Goal: Obtain resource: Obtain resource

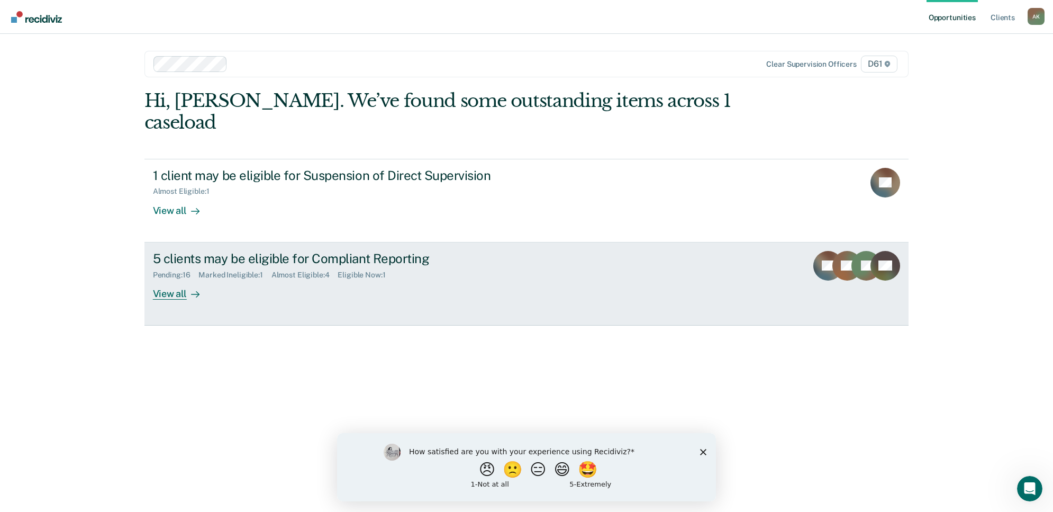
click at [195, 279] on div "View all" at bounding box center [182, 289] width 59 height 21
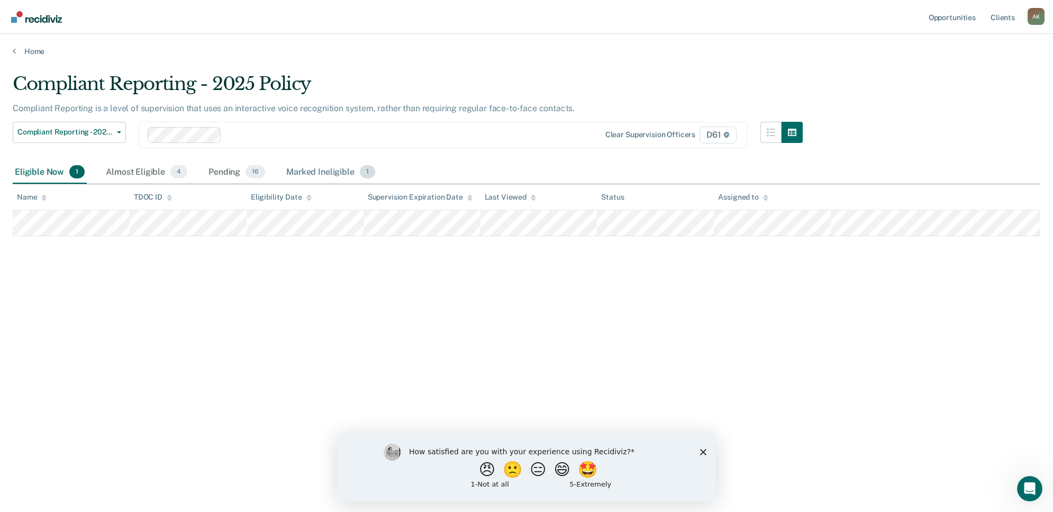
click at [334, 171] on div "Marked Ineligible 1" at bounding box center [330, 172] width 93 height 23
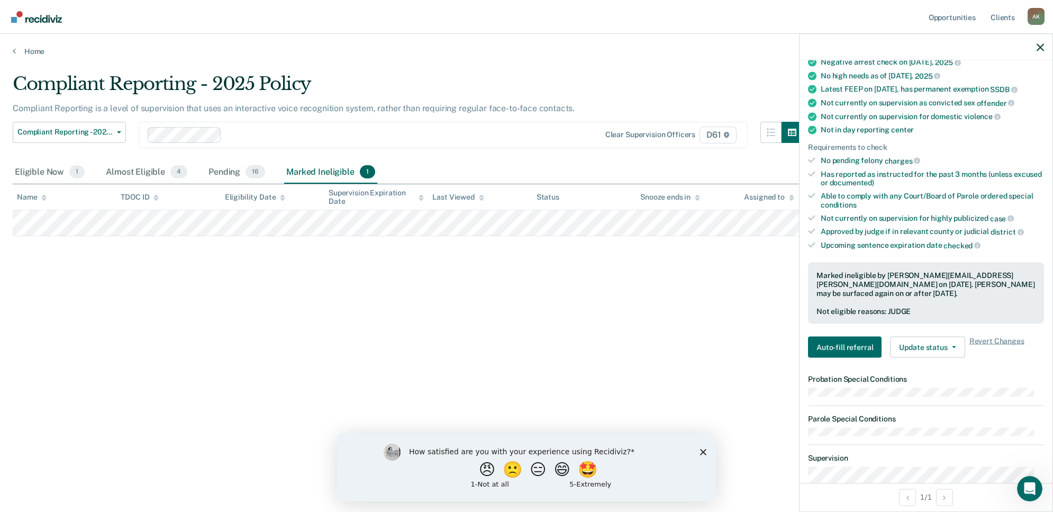
scroll to position [198, 0]
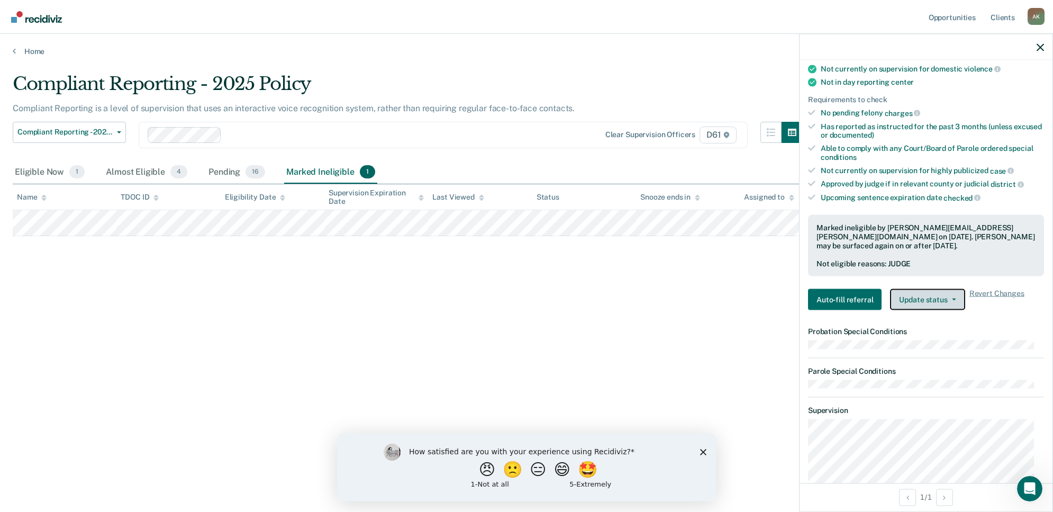
click at [956, 310] on button "Update status" at bounding box center [927, 299] width 75 height 21
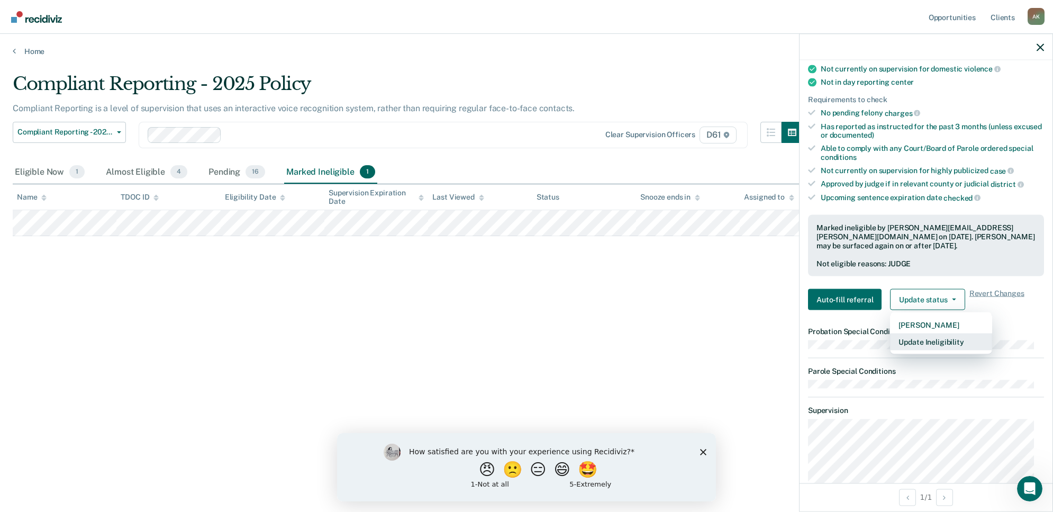
click at [944, 350] on button "Update Ineligibility" at bounding box center [941, 341] width 102 height 17
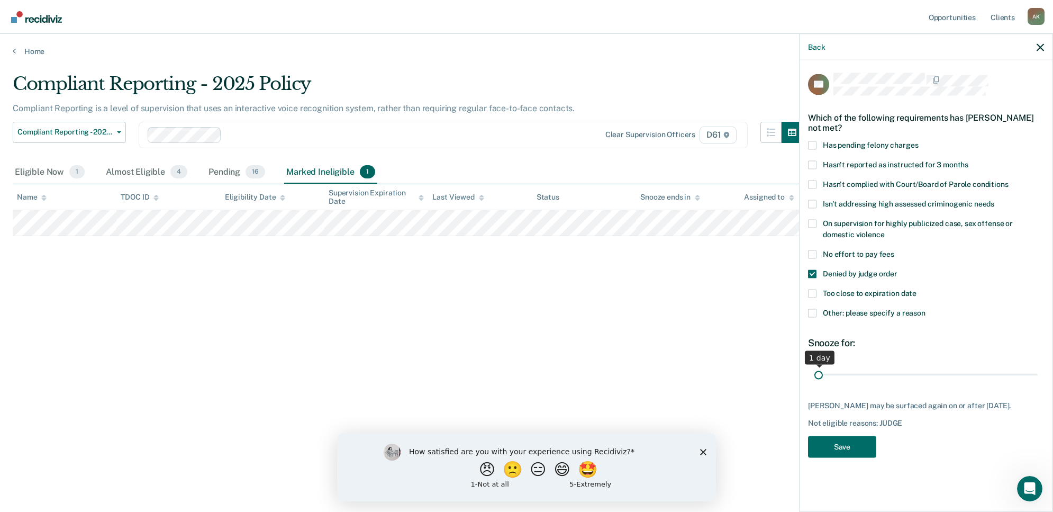
drag, startPoint x: 1032, startPoint y: 373, endPoint x: 609, endPoint y: 391, distance: 423.8
type input "1"
click at [814, 384] on input "range" at bounding box center [925, 374] width 223 height 19
click at [847, 454] on button "Save" at bounding box center [842, 447] width 68 height 22
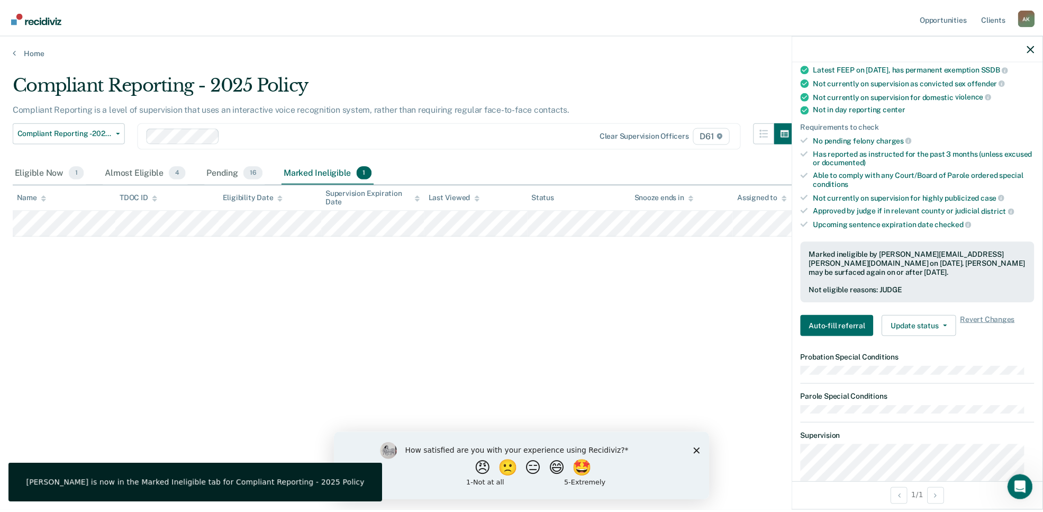
scroll to position [265, 0]
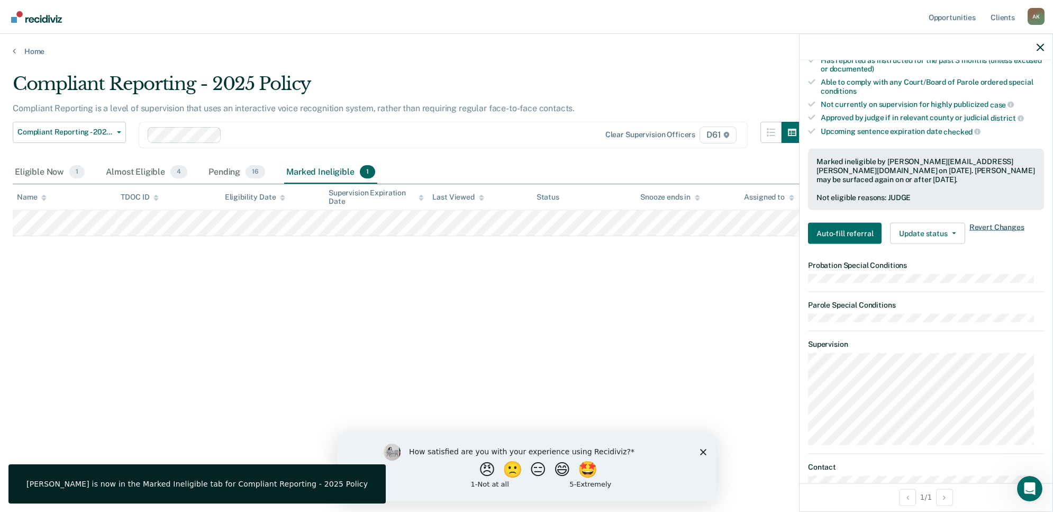
click at [1009, 231] on span "Revert Changes" at bounding box center [997, 233] width 55 height 21
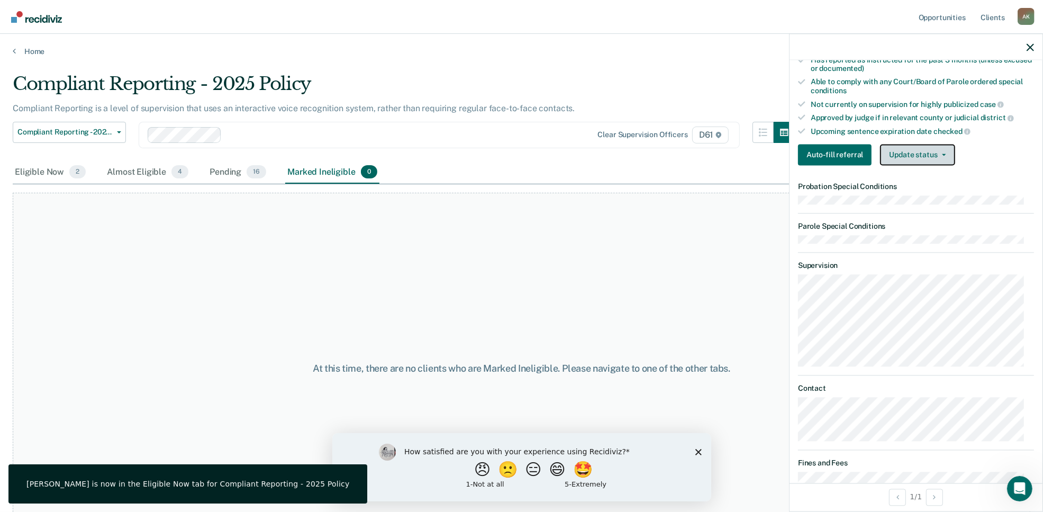
click at [937, 165] on button "Update status" at bounding box center [917, 154] width 75 height 21
click at [939, 189] on button "Mark Pending" at bounding box center [931, 180] width 102 height 17
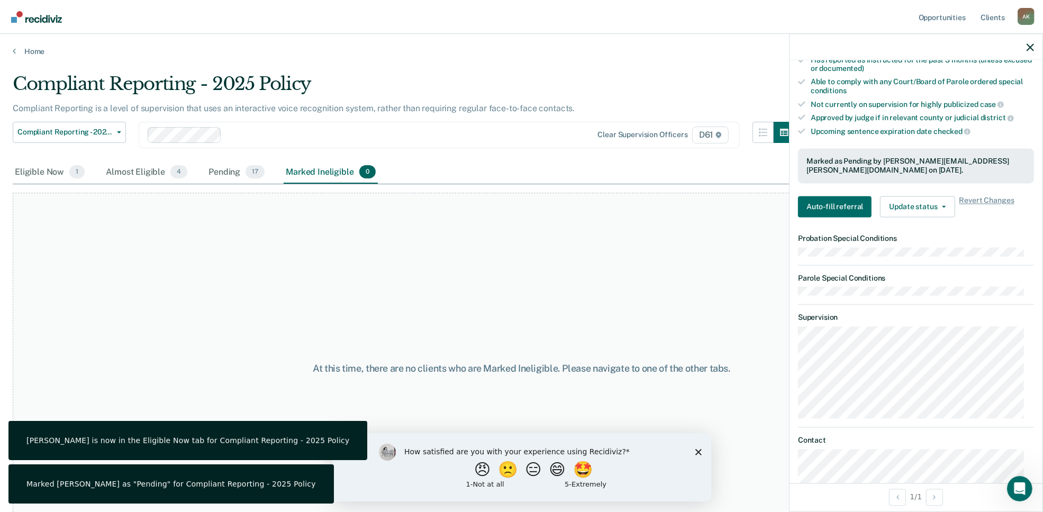
click at [721, 269] on div "At this time, there are no clients who are Marked Ineligible. Please navigate t…" at bounding box center [522, 368] width 1018 height 351
click at [232, 179] on div "Pending 17" at bounding box center [236, 172] width 60 height 23
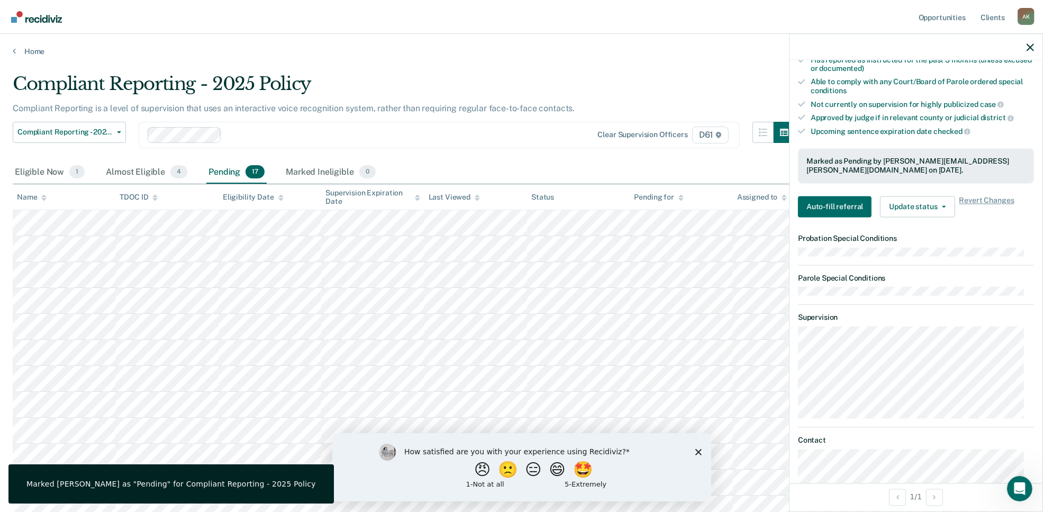
click at [1031, 51] on div at bounding box center [916, 47] width 253 height 26
click at [1030, 42] on button "button" at bounding box center [1030, 46] width 7 height 9
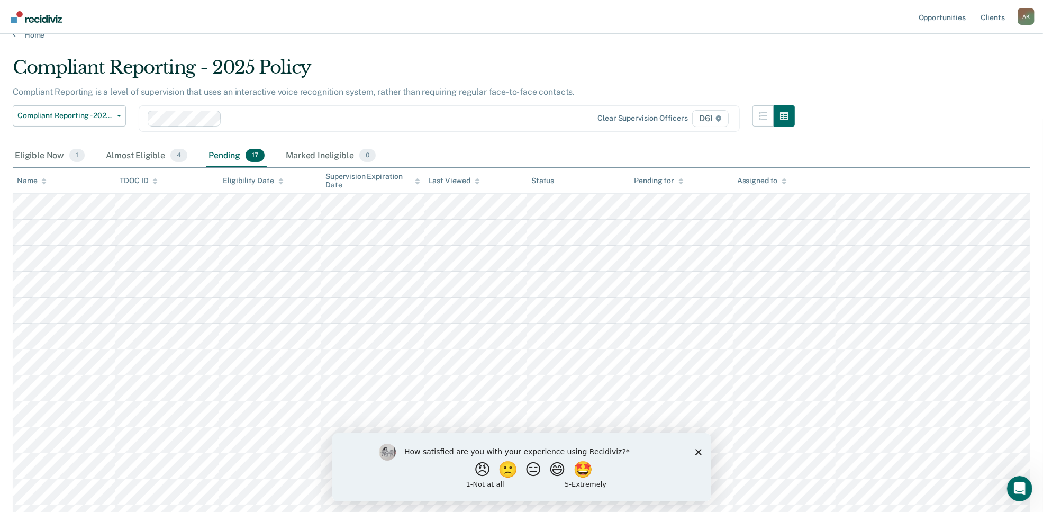
scroll to position [16, 0]
click at [123, 157] on div "Almost Eligible 4" at bounding box center [147, 156] width 86 height 23
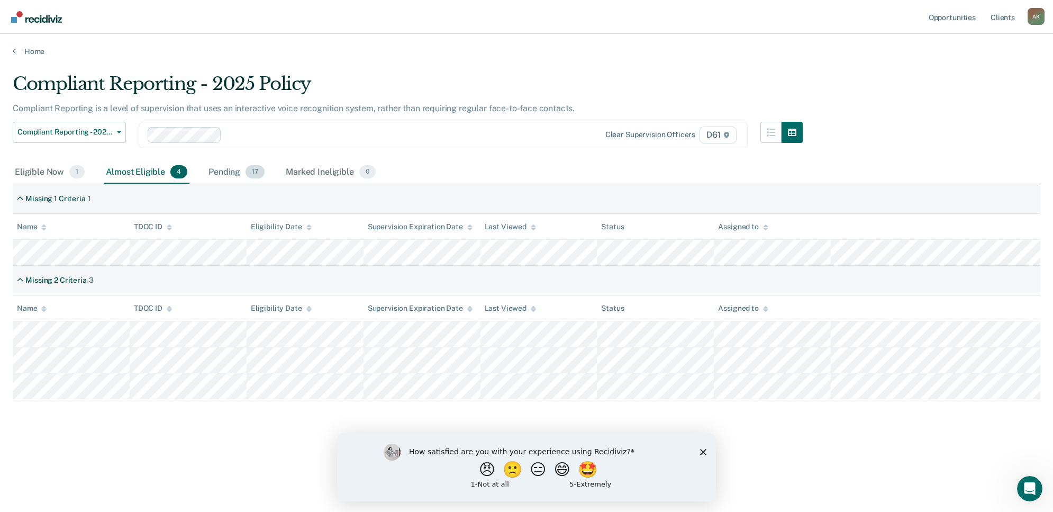
click at [239, 167] on div "Pending 17" at bounding box center [236, 172] width 60 height 23
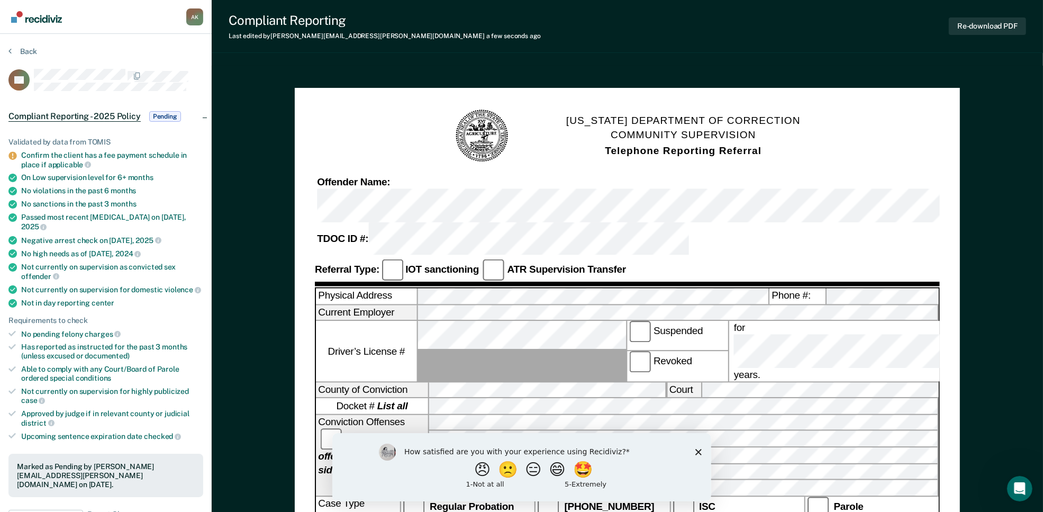
click at [698, 449] on icon "Close survey" at bounding box center [698, 451] width 6 height 6
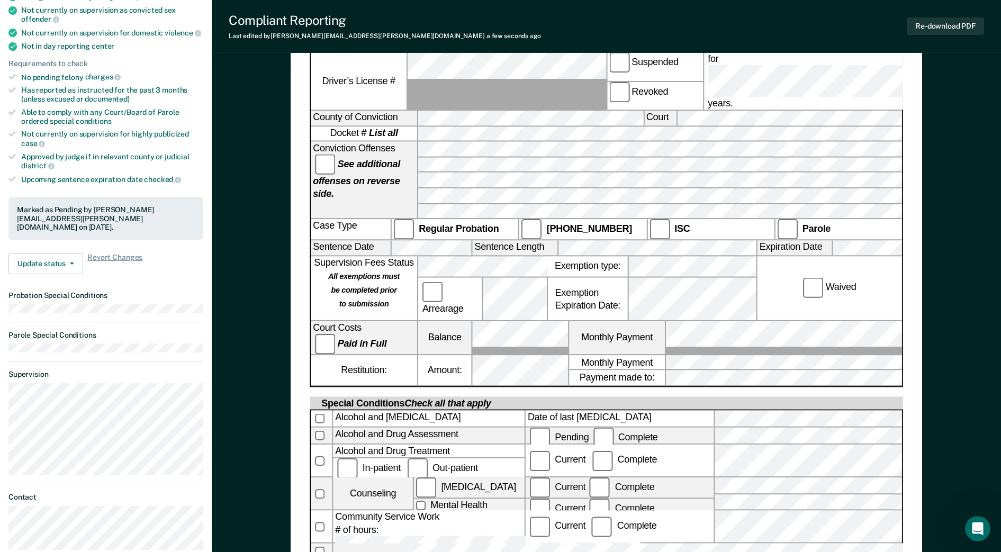
scroll to position [265, 0]
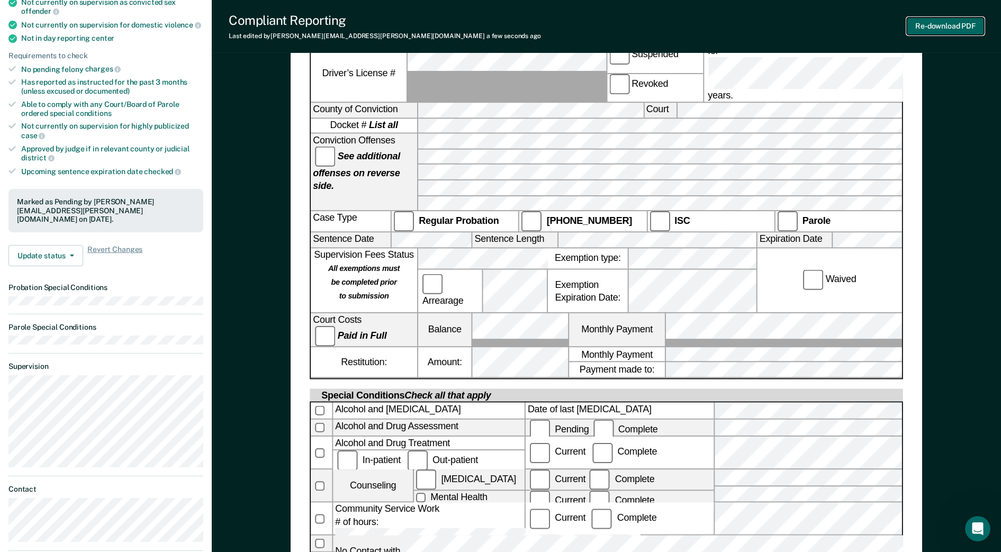
click at [962, 23] on button "Re-download PDF" at bounding box center [945, 25] width 77 height 17
